Goal: Information Seeking & Learning: Learn about a topic

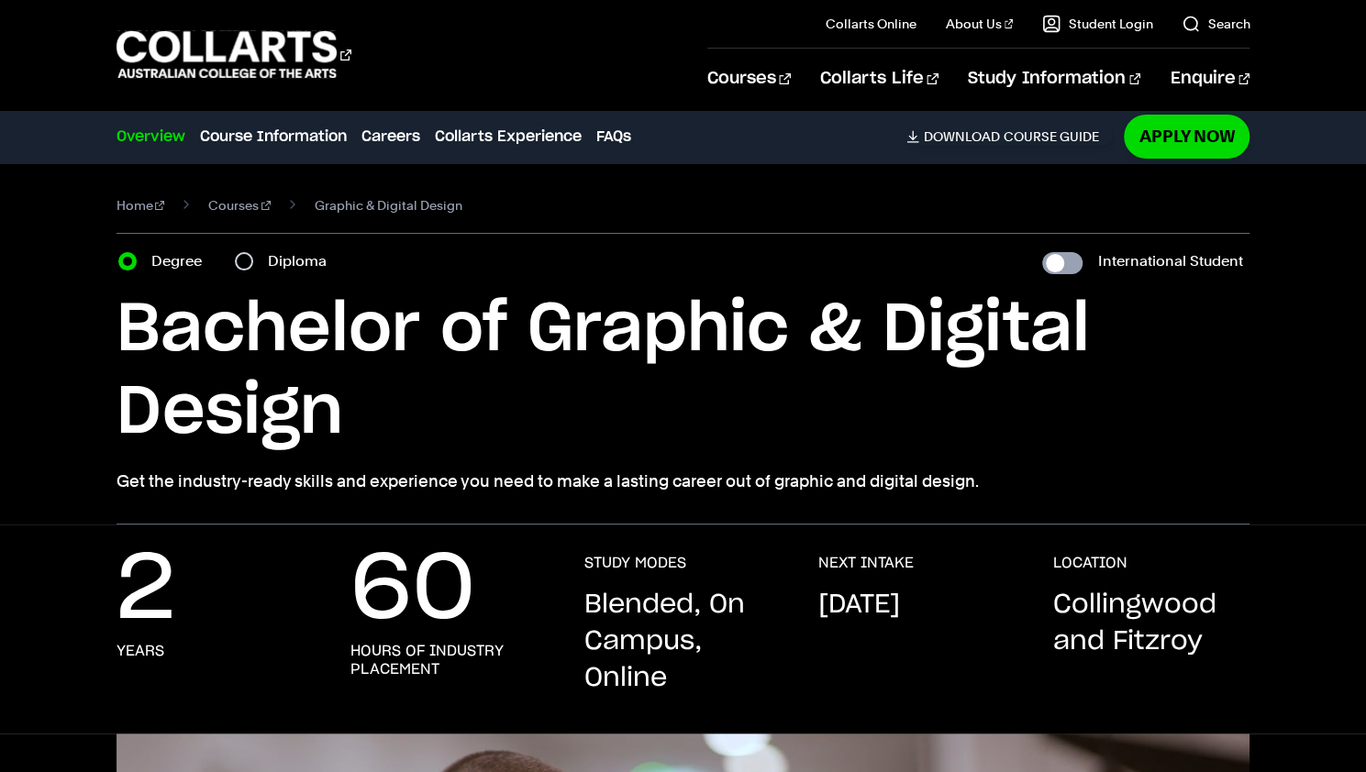
click at [1070, 255] on input "International Student" at bounding box center [1062, 263] width 40 height 22
checkbox input "true"
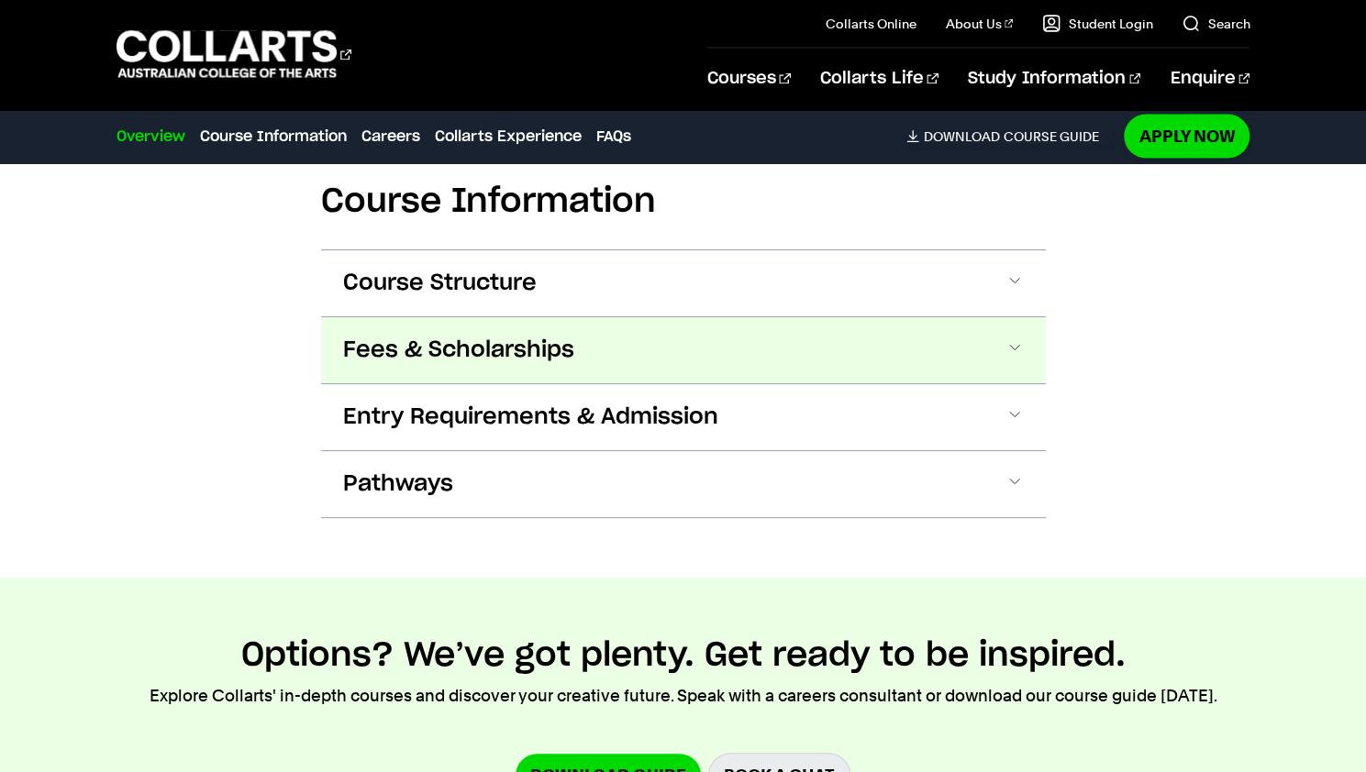
click at [0, 0] on span "Fees & Scholarships" at bounding box center [0, 0] width 0 height 0
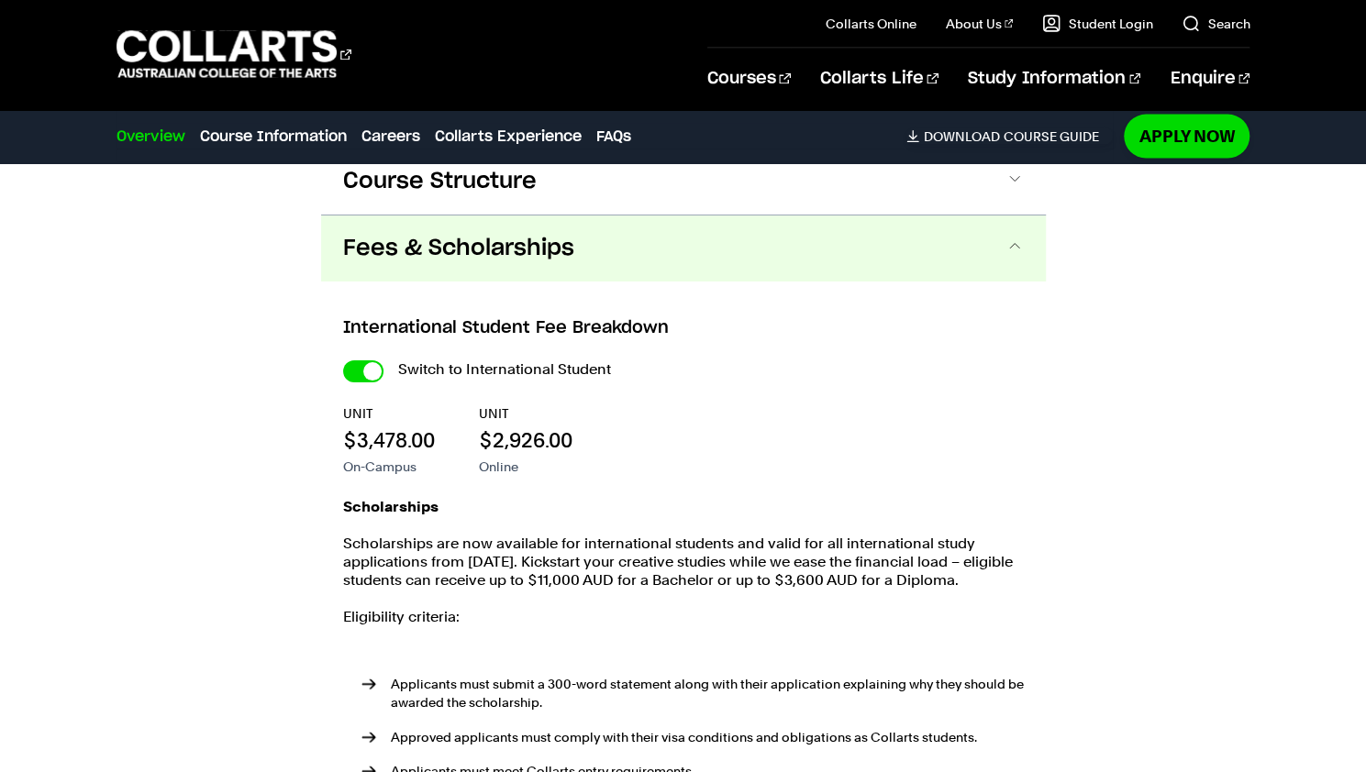
scroll to position [2226, 0]
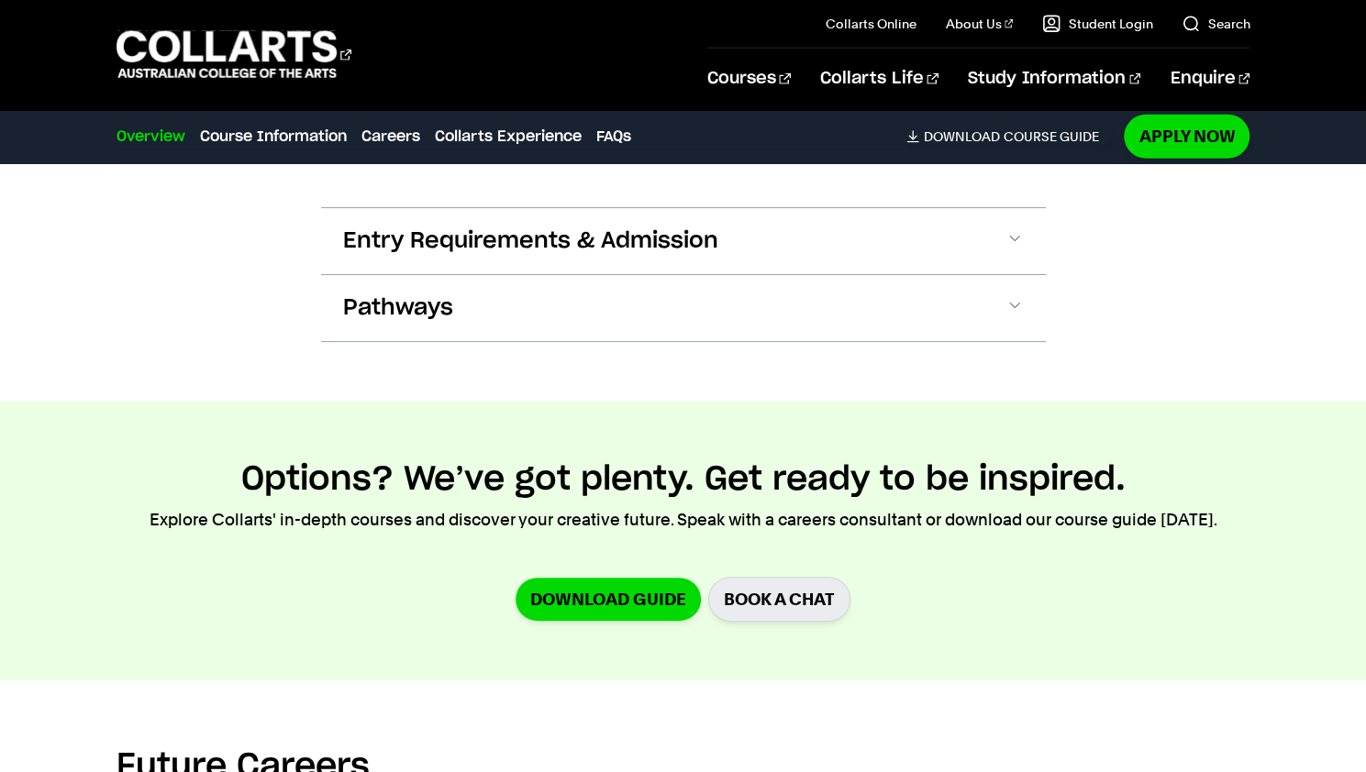
click at [1279, 492] on div "Options? We’ve got plenty. Get ready to be inspired. Explore Collarts' in-depth…" at bounding box center [683, 541] width 1366 height 162
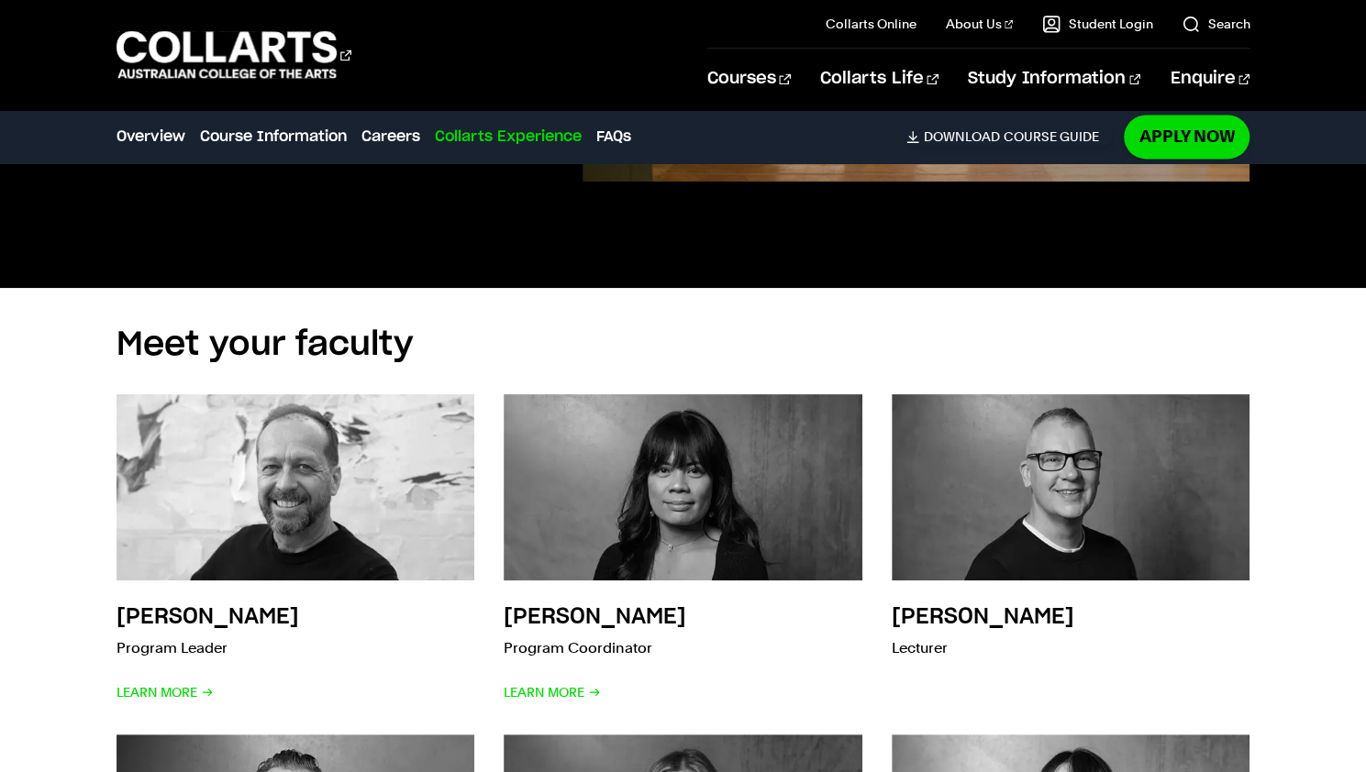
scroll to position [5748, 0]
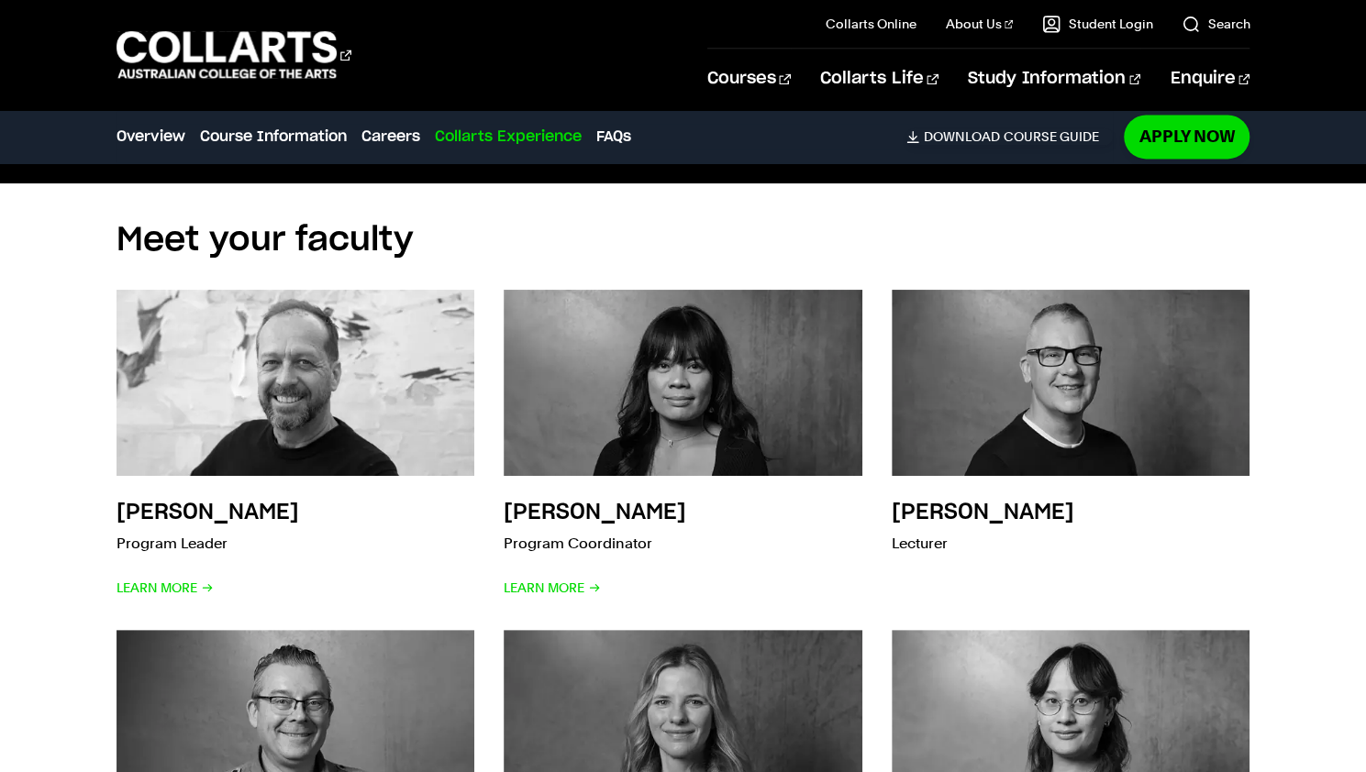
click at [1315, 483] on div "Meet your faculty [PERSON_NAME] Program Leader Learn More [PERSON_NAME] Program…" at bounding box center [683, 574] width 1366 height 783
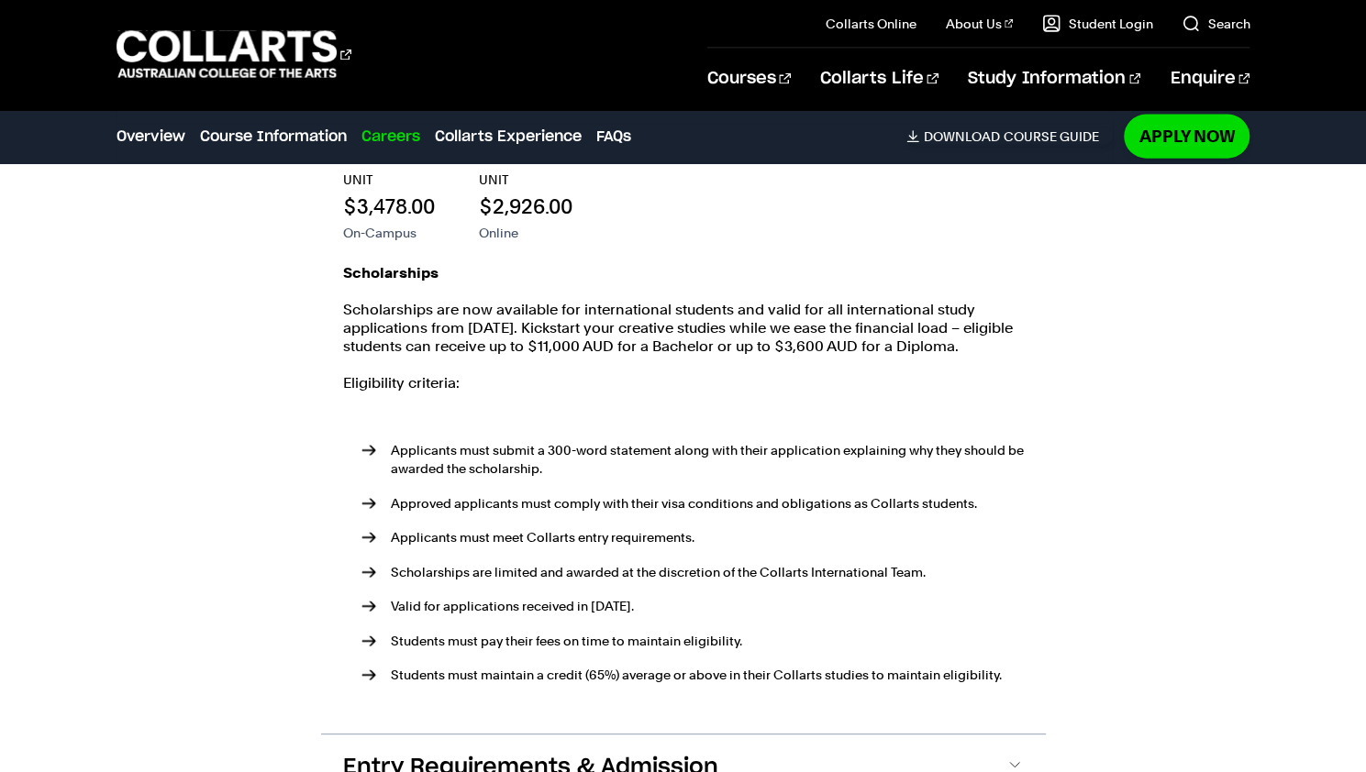
scroll to position [2436, 0]
click at [1243, 532] on div "Course Information Course Structure Bachelor of Graphic & Digital Design The Ba…" at bounding box center [683, 345] width 1366 height 1168
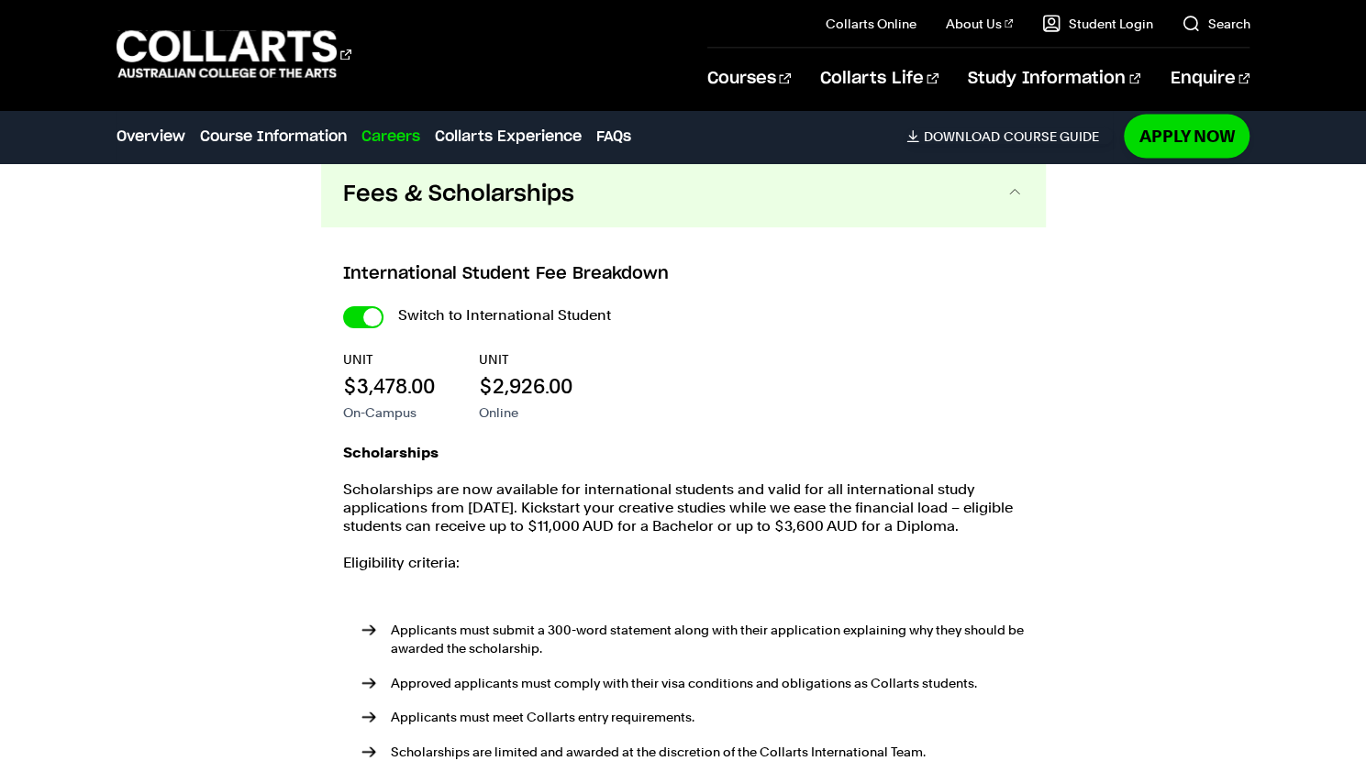
scroll to position [2248, 0]
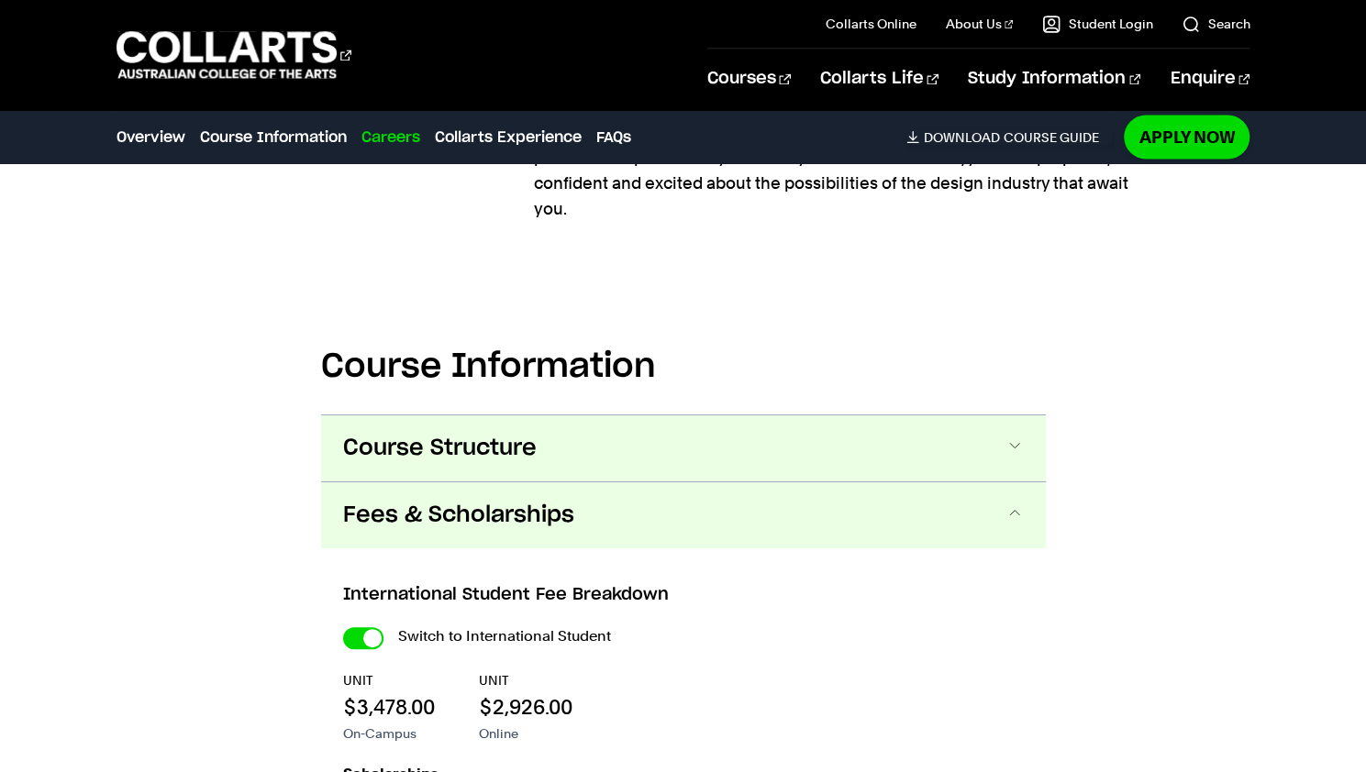
click at [0, 0] on span at bounding box center [0, 0] width 0 height 0
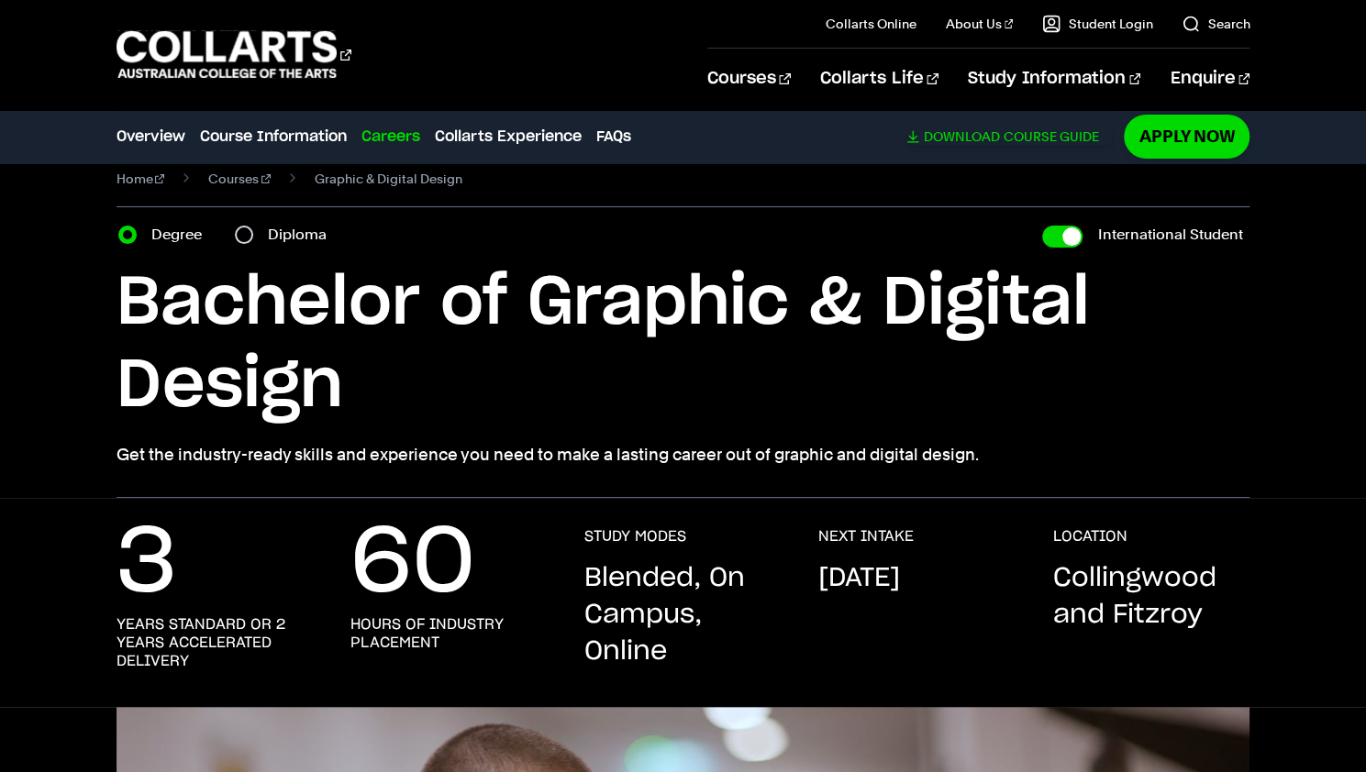
scroll to position [0, 0]
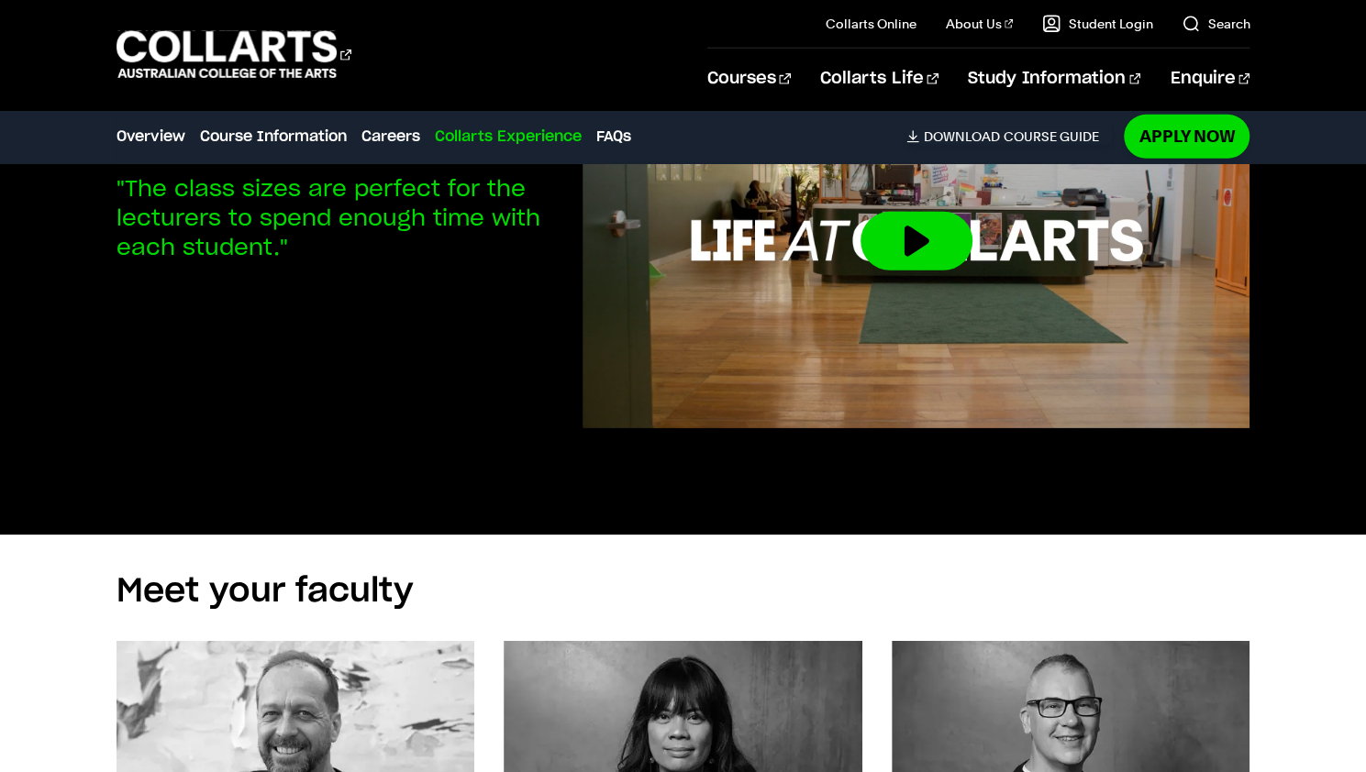
click at [1282, 494] on div "Studying Graphic & Digital Design Trentt, Graphic & Digital Design Student "The…" at bounding box center [683, 250] width 1366 height 570
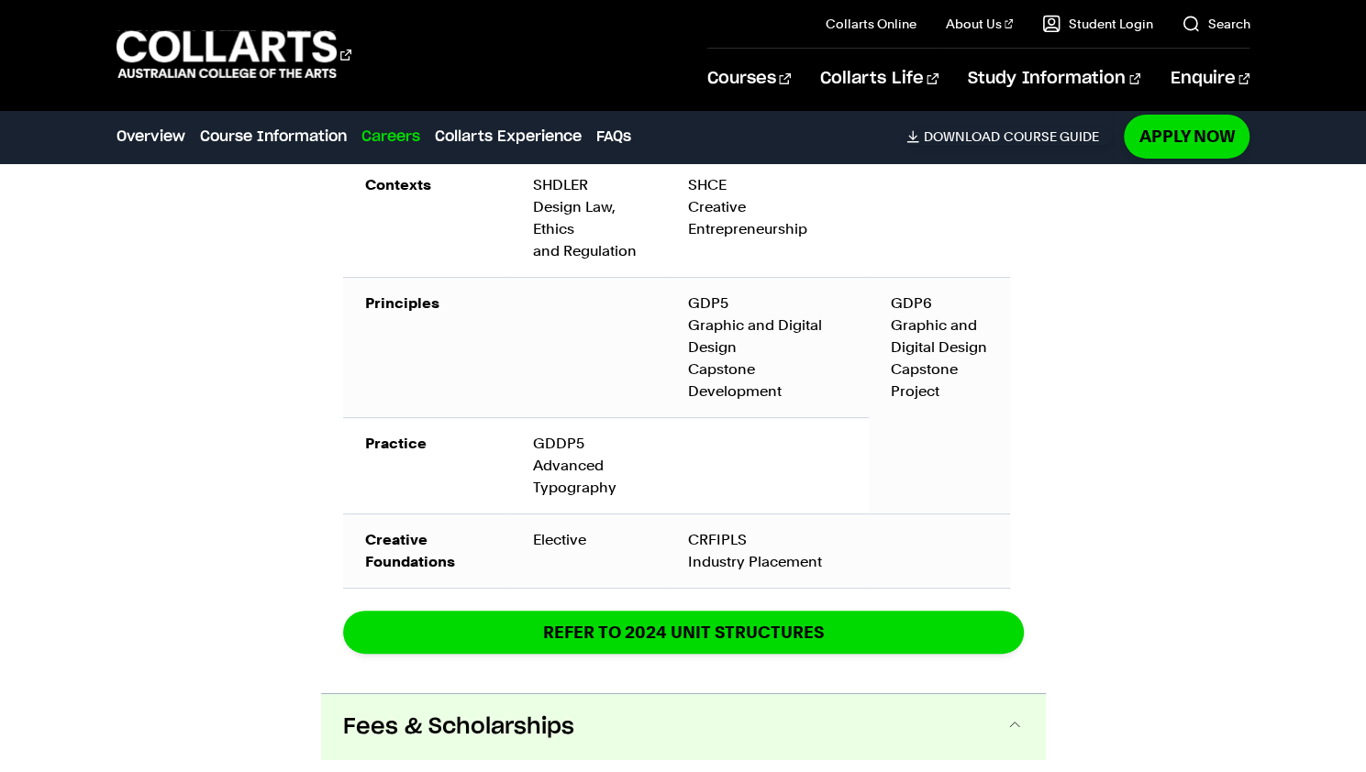
scroll to position [3570, 0]
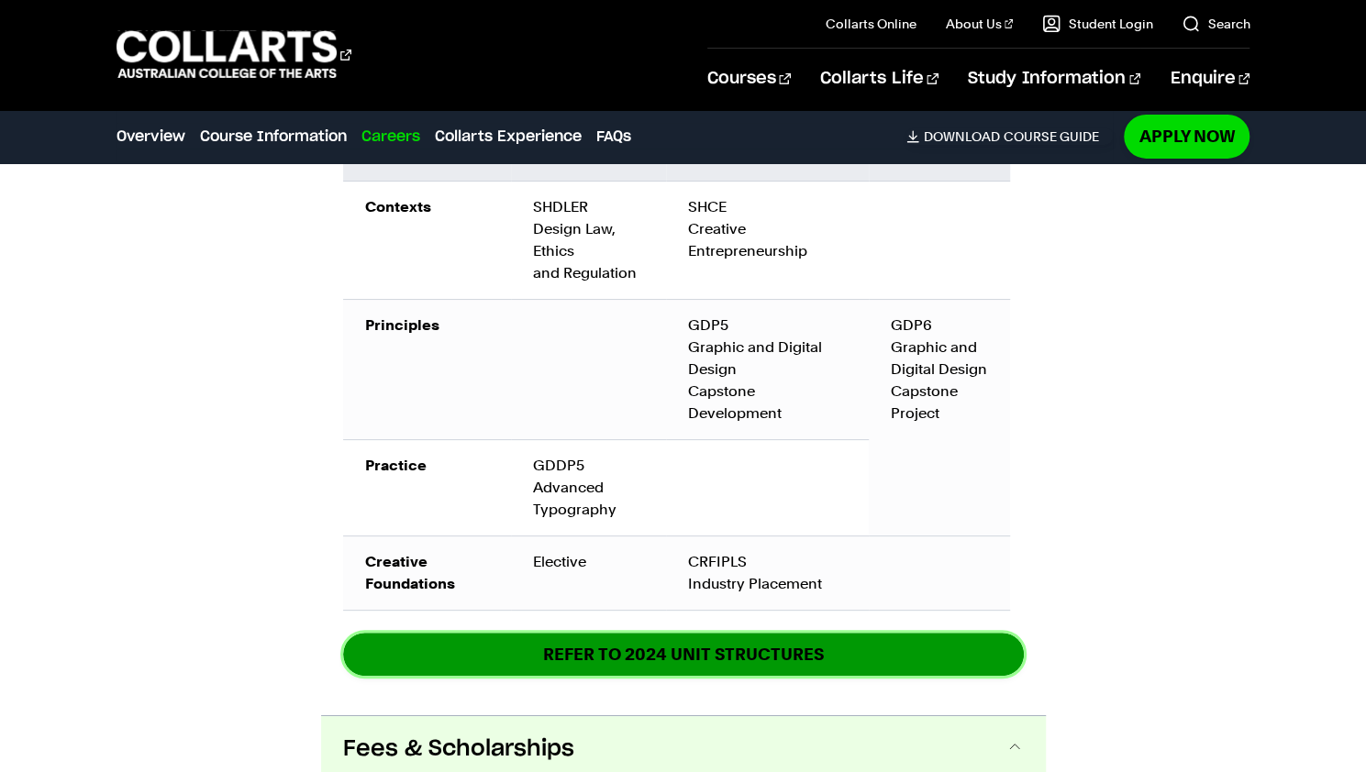
click at [626, 633] on link "REFER TO 2024 unit structures" at bounding box center [683, 654] width 681 height 43
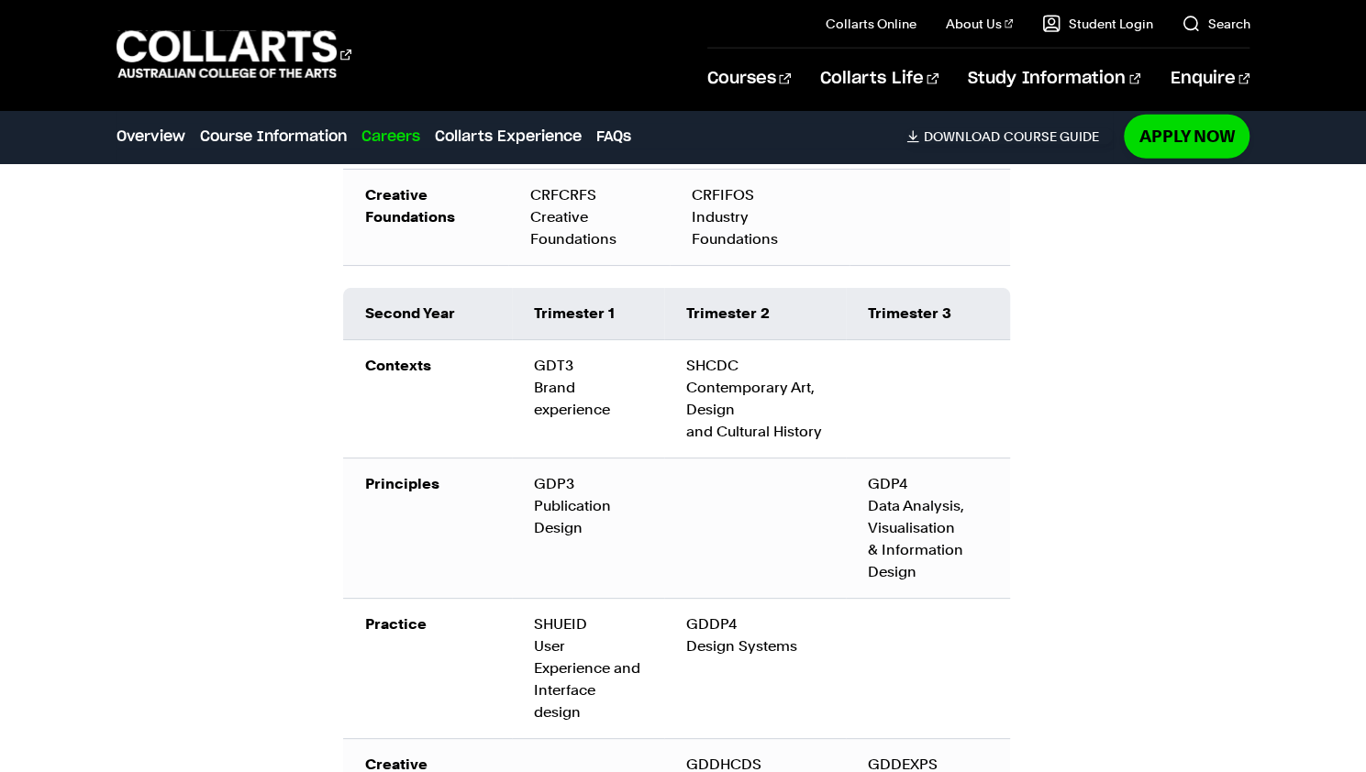
scroll to position [2804, 0]
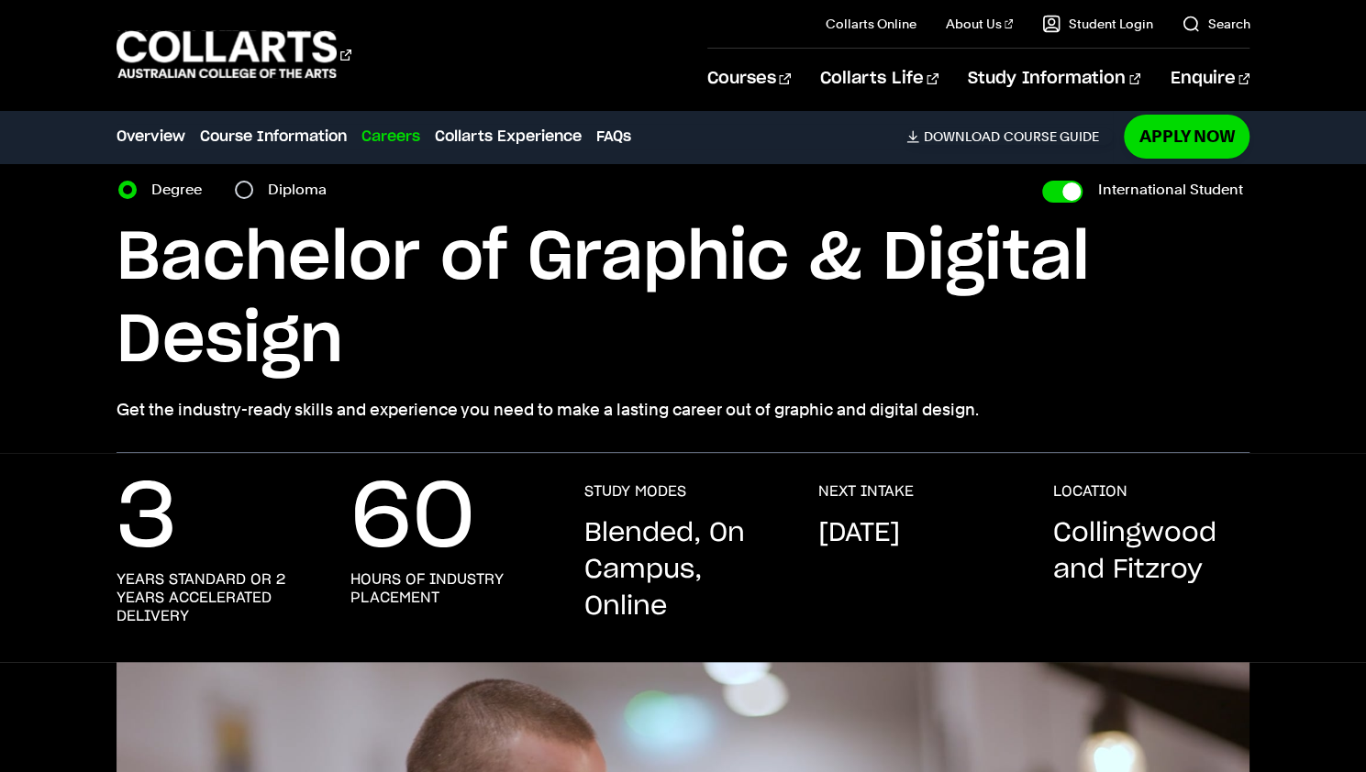
scroll to position [72, 0]
click at [294, 135] on link "Course Information" at bounding box center [273, 137] width 147 height 22
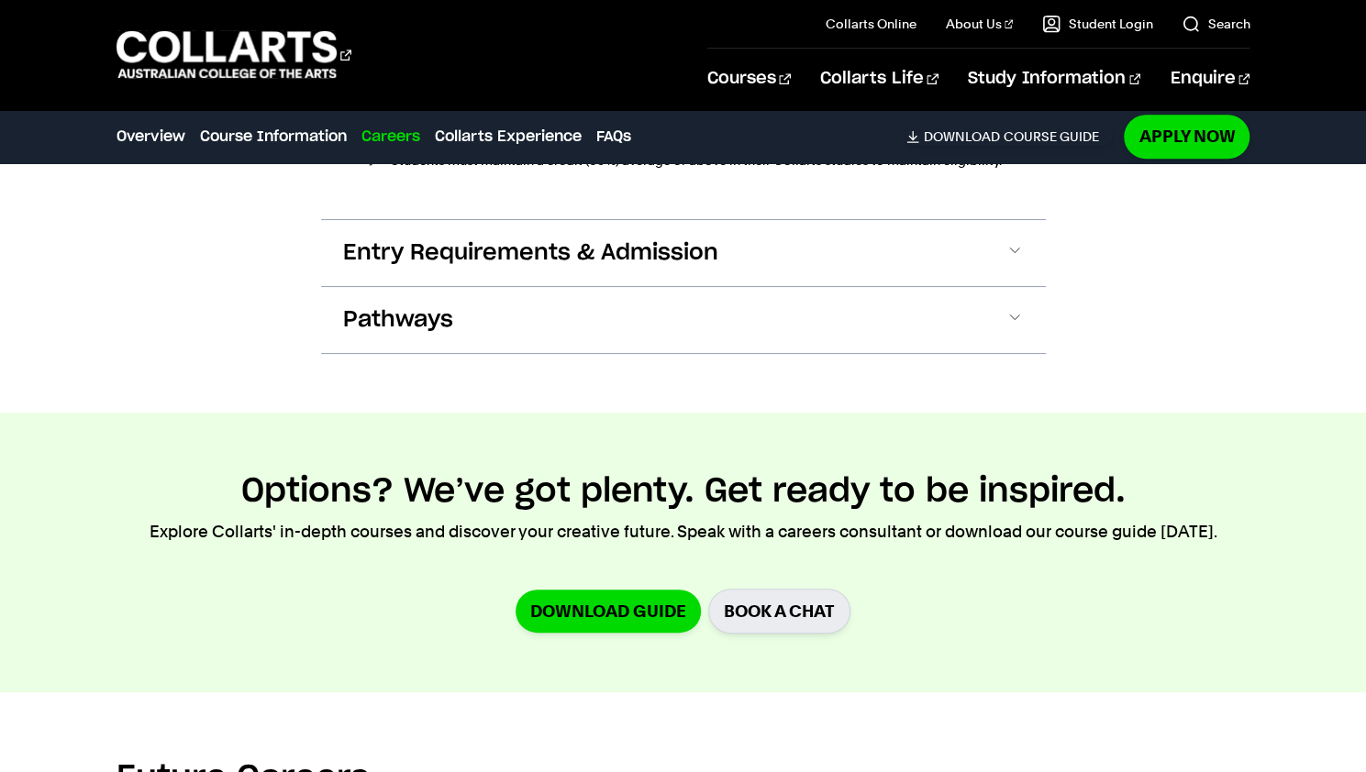
scroll to position [4814, 0]
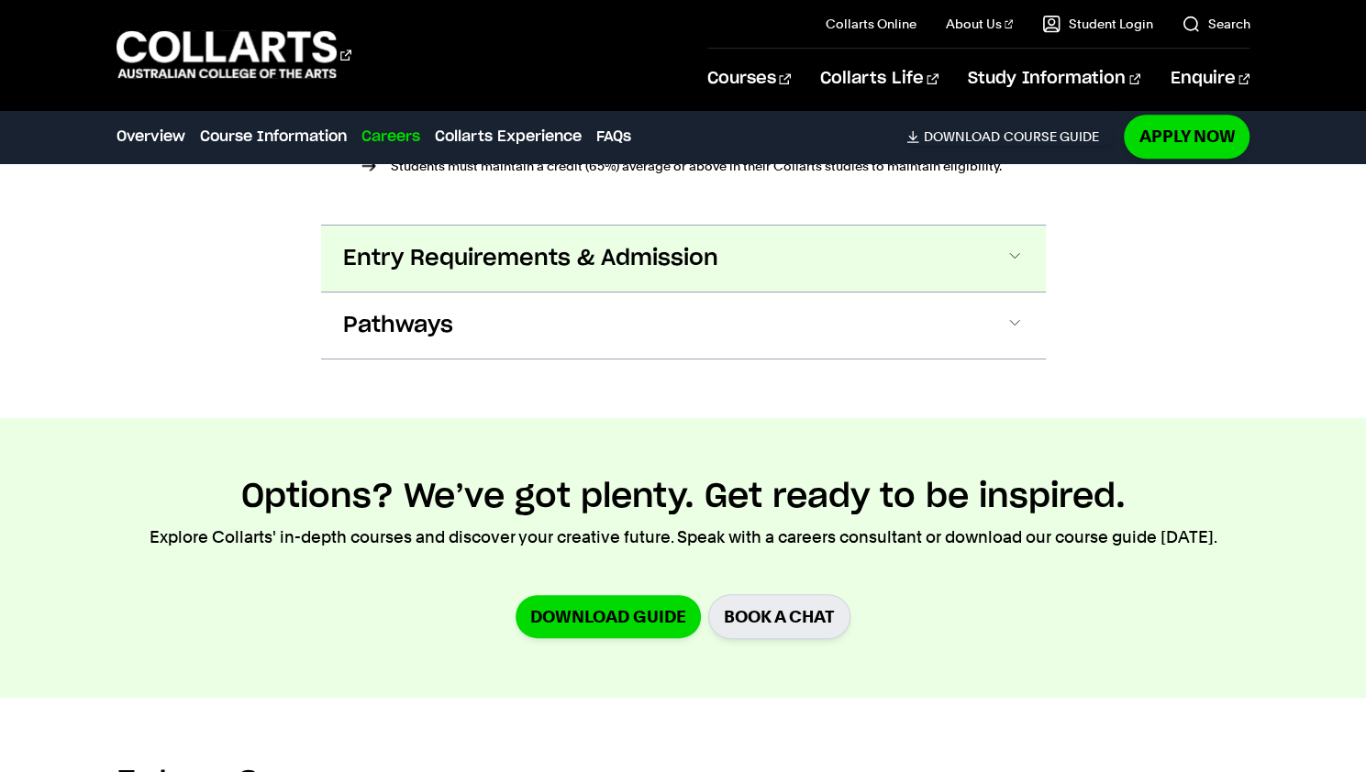
click at [0, 0] on span "Entry Requirements & Admission" at bounding box center [0, 0] width 0 height 0
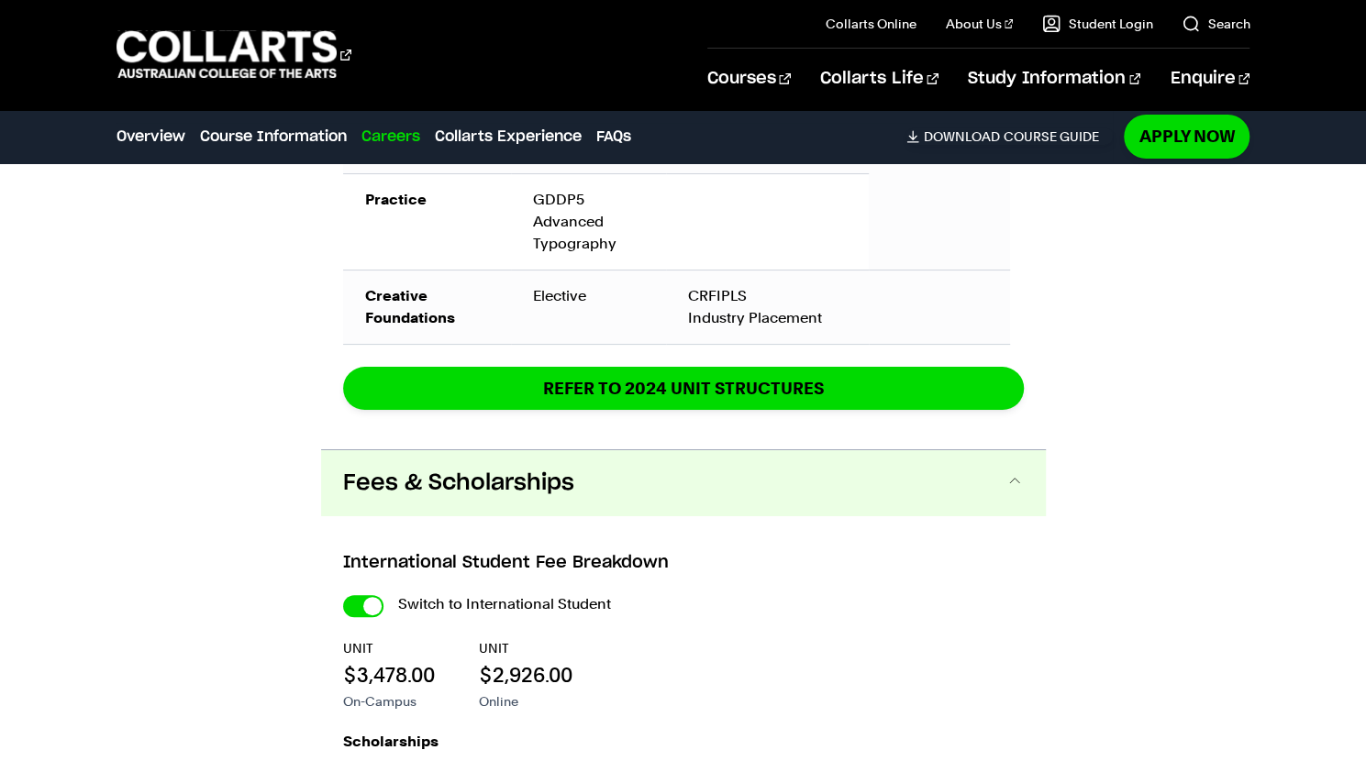
scroll to position [3836, 0]
click at [1011, 466] on button "Fees & Scholarships" at bounding box center [683, 483] width 725 height 66
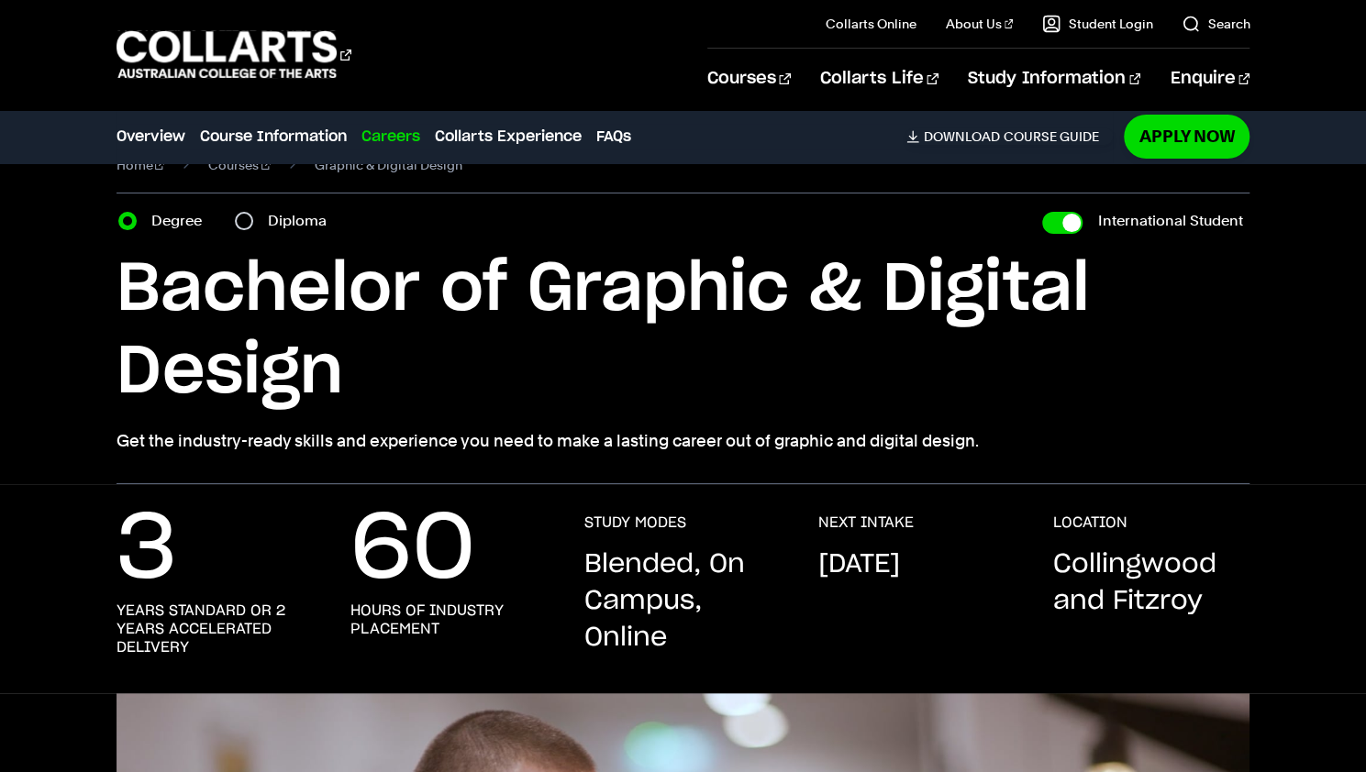
scroll to position [0, 0]
